Goal: Task Accomplishment & Management: Manage account settings

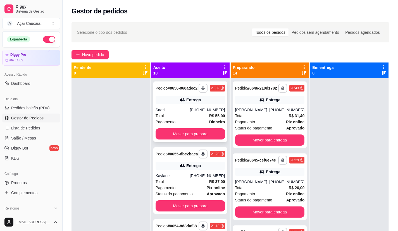
click at [186, 103] on div "Entrega" at bounding box center [193, 100] width 15 height 6
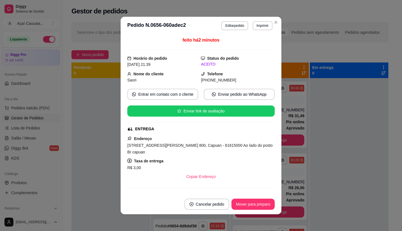
scroll to position [83, 0]
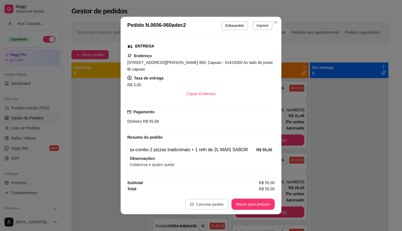
click at [204, 205] on button "Cancelar pedido" at bounding box center [206, 204] width 43 height 11
click at [213, 190] on button "Sim" at bounding box center [220, 190] width 22 height 11
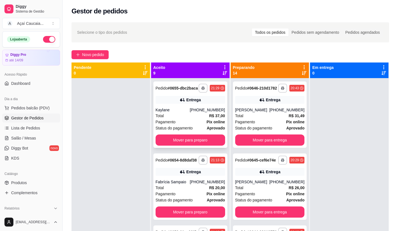
click at [194, 119] on div "Total R$ 37,00" at bounding box center [191, 116] width 70 height 6
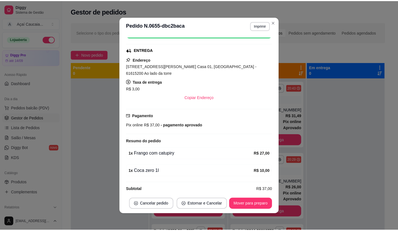
scroll to position [1, 0]
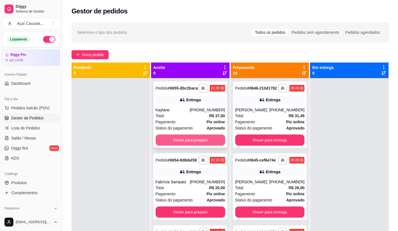
click at [184, 145] on button "Mover para preparo" at bounding box center [191, 140] width 70 height 11
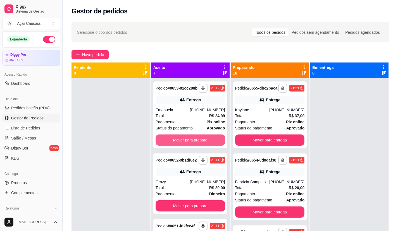
click at [184, 145] on button "Mover para preparo" at bounding box center [191, 140] width 70 height 11
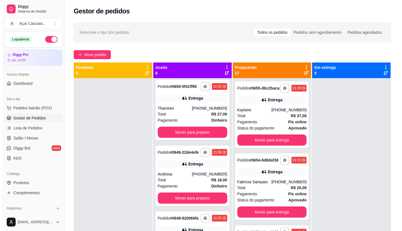
scroll to position [196, 0]
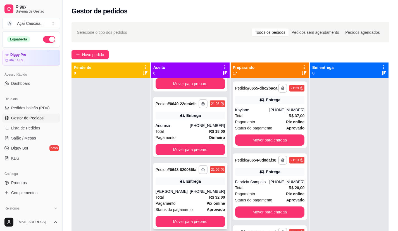
click at [190, 184] on div "Entrega" at bounding box center [193, 182] width 15 height 6
click at [178, 89] on button "Mover para preparo" at bounding box center [191, 83] width 70 height 11
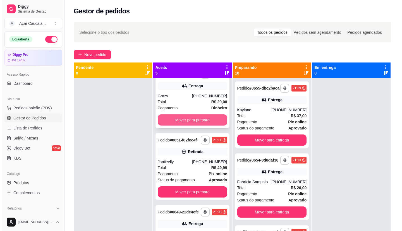
scroll to position [0, 0]
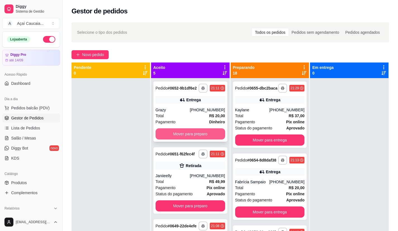
click at [177, 135] on button "Mover para preparo" at bounding box center [191, 133] width 70 height 11
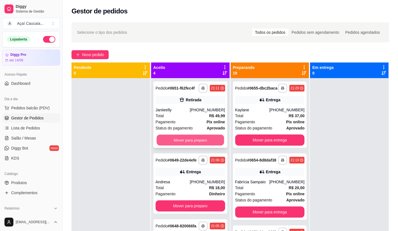
click at [174, 144] on button "Mover para preparo" at bounding box center [189, 140] width 67 height 11
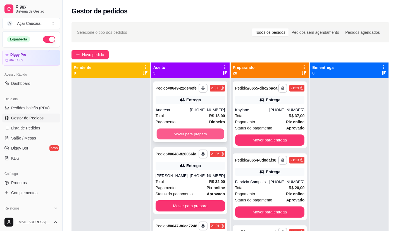
click at [177, 136] on button "Mover para preparo" at bounding box center [189, 134] width 67 height 11
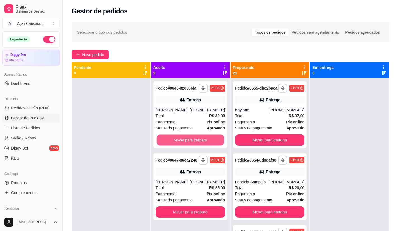
click at [177, 136] on button "Mover para preparo" at bounding box center [189, 140] width 67 height 11
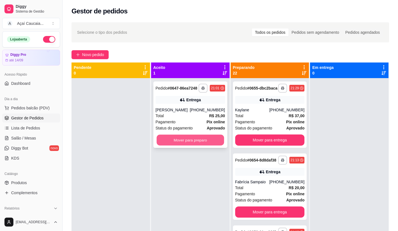
click at [180, 141] on button "Mover para preparo" at bounding box center [189, 140] width 67 height 11
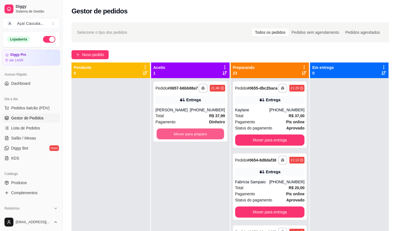
click at [180, 140] on button "Mover para preparo" at bounding box center [189, 134] width 67 height 11
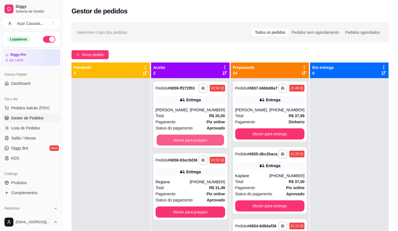
click at [180, 141] on button "Mover para preparo" at bounding box center [189, 140] width 67 height 11
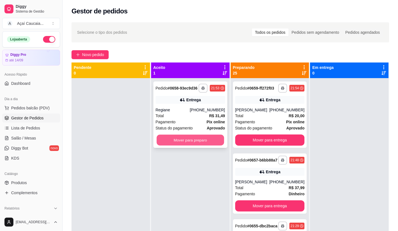
click at [192, 144] on button "Mover para preparo" at bounding box center [189, 140] width 67 height 11
click at [188, 188] on div "**********" at bounding box center [190, 193] width 78 height 231
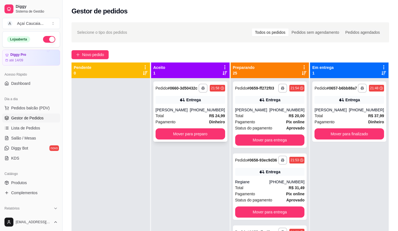
click at [194, 103] on div "Entrega" at bounding box center [193, 100] width 15 height 6
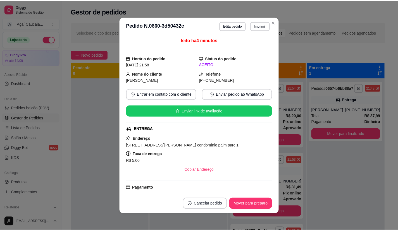
scroll to position [56, 0]
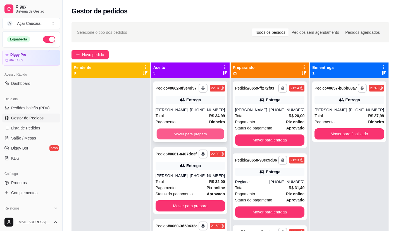
click at [161, 134] on button "Mover para preparo" at bounding box center [189, 134] width 67 height 11
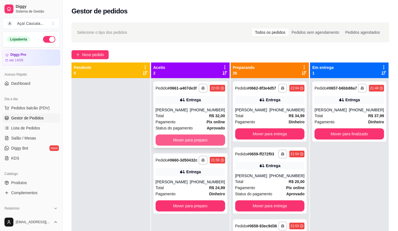
click at [192, 138] on button "Mover para preparo" at bounding box center [191, 140] width 70 height 11
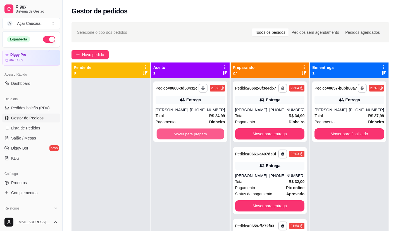
click at [192, 140] on button "Mover para preparo" at bounding box center [189, 134] width 67 height 11
click at [186, 133] on button "Mover para preparo" at bounding box center [189, 134] width 67 height 11
click at [187, 153] on div "**********" at bounding box center [190, 193] width 78 height 231
